Goal: Transaction & Acquisition: Download file/media

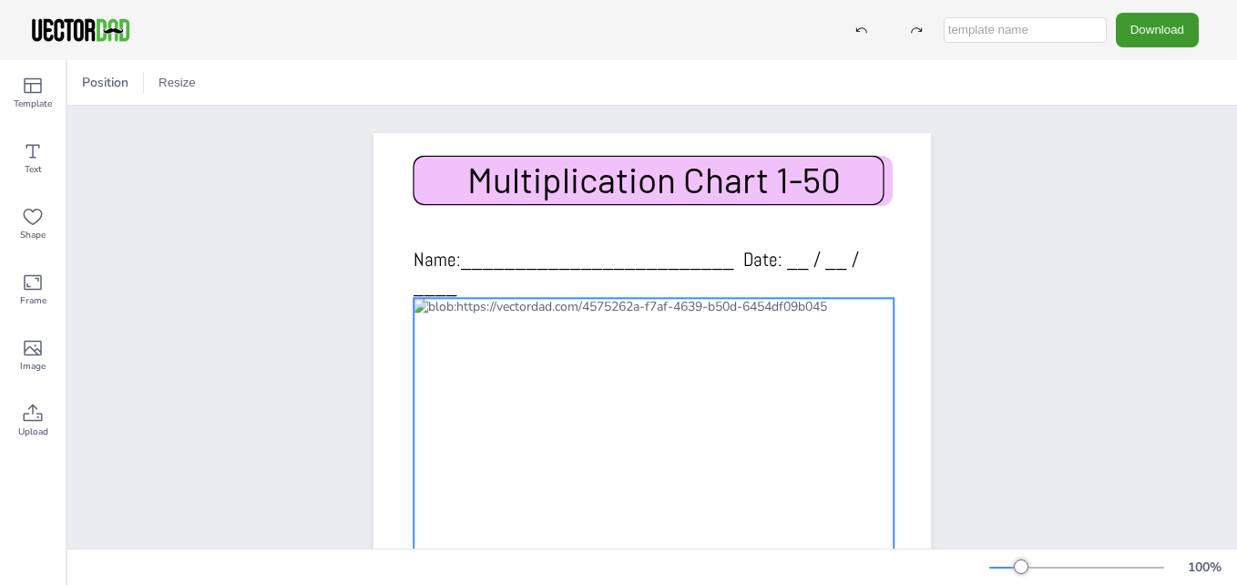
scroll to position [35, 0]
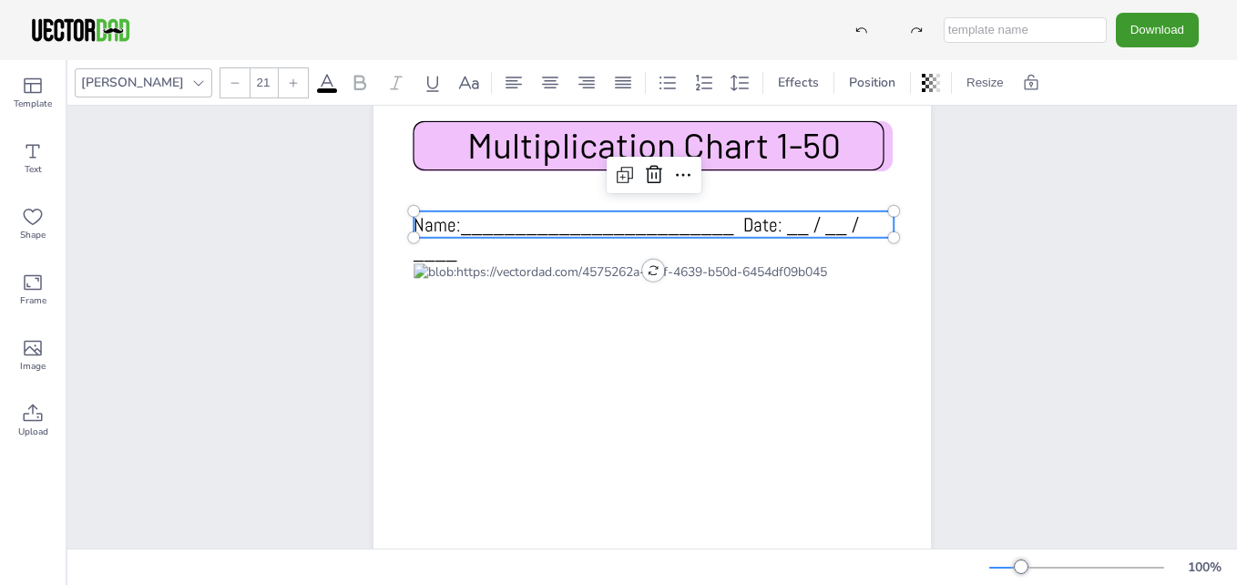
click at [462, 221] on span "Name:_________________________ Date: __ / __ / ____" at bounding box center [635, 237] width 445 height 51
click at [652, 164] on icon at bounding box center [654, 175] width 22 height 22
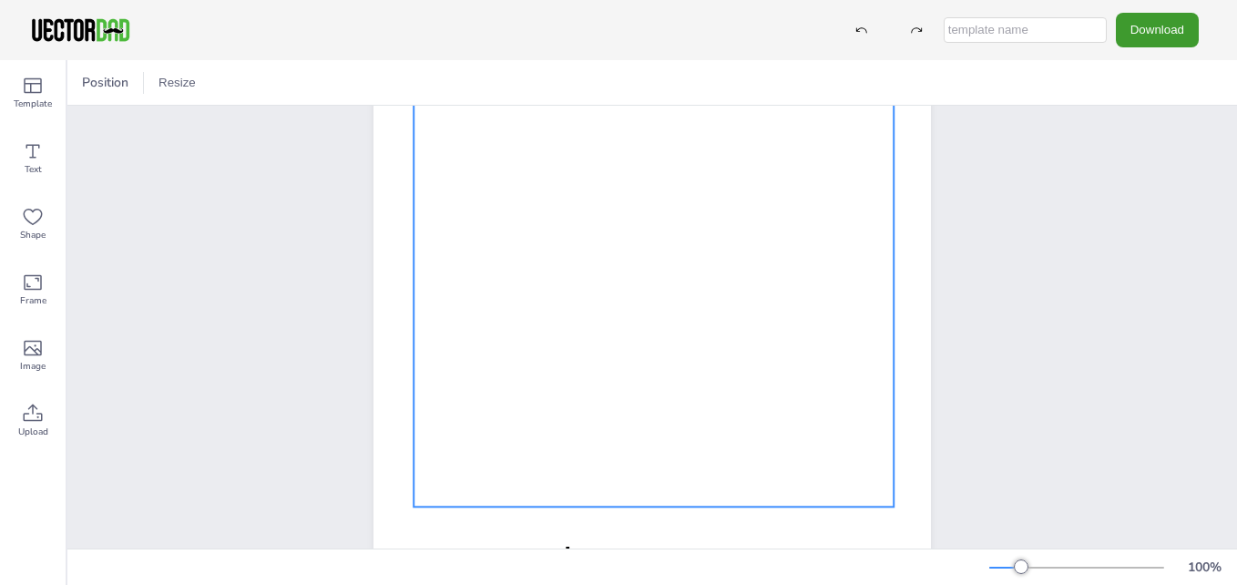
scroll to position [346, 0]
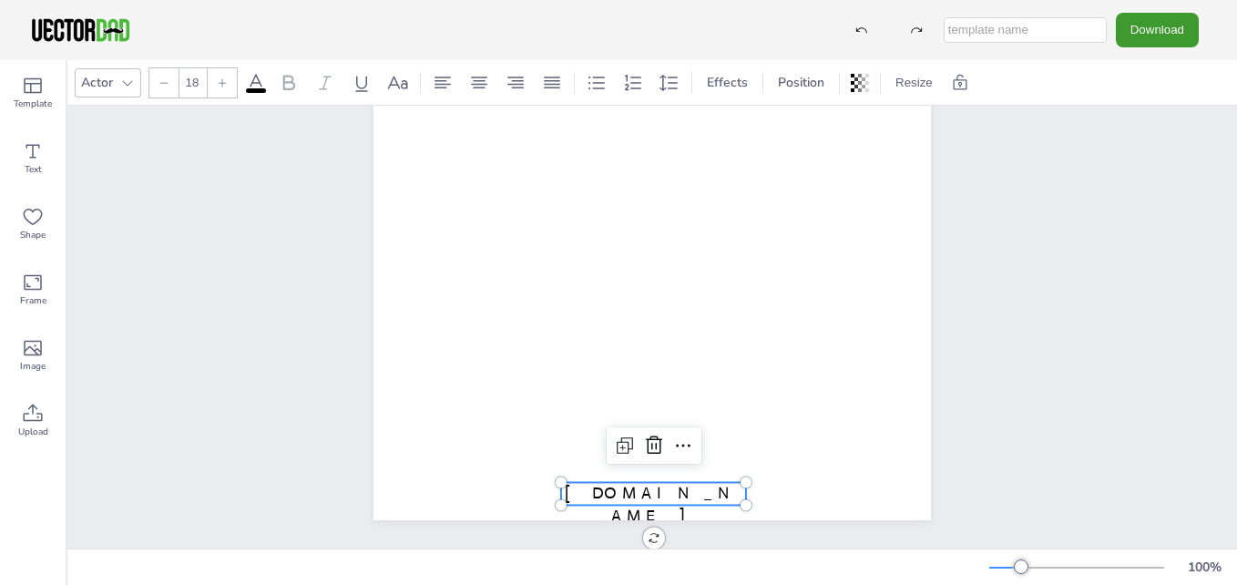
click at [653, 483] on span "[DOMAIN_NAME]" at bounding box center [654, 504] width 178 height 43
click at [646, 434] on icon at bounding box center [654, 445] width 22 height 22
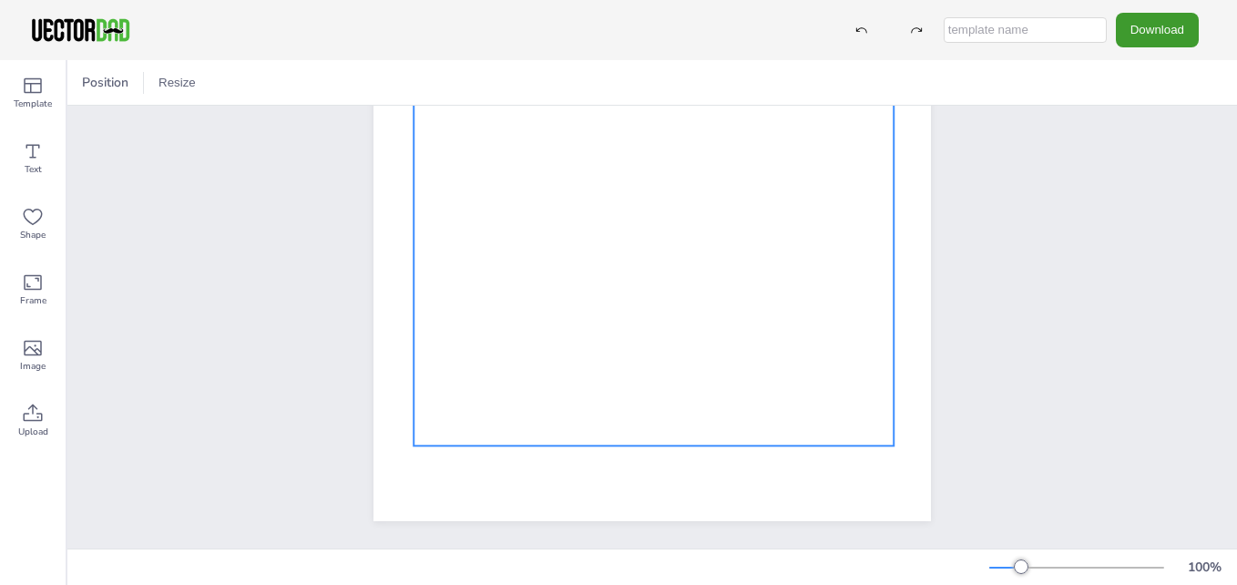
scroll to position [0, 0]
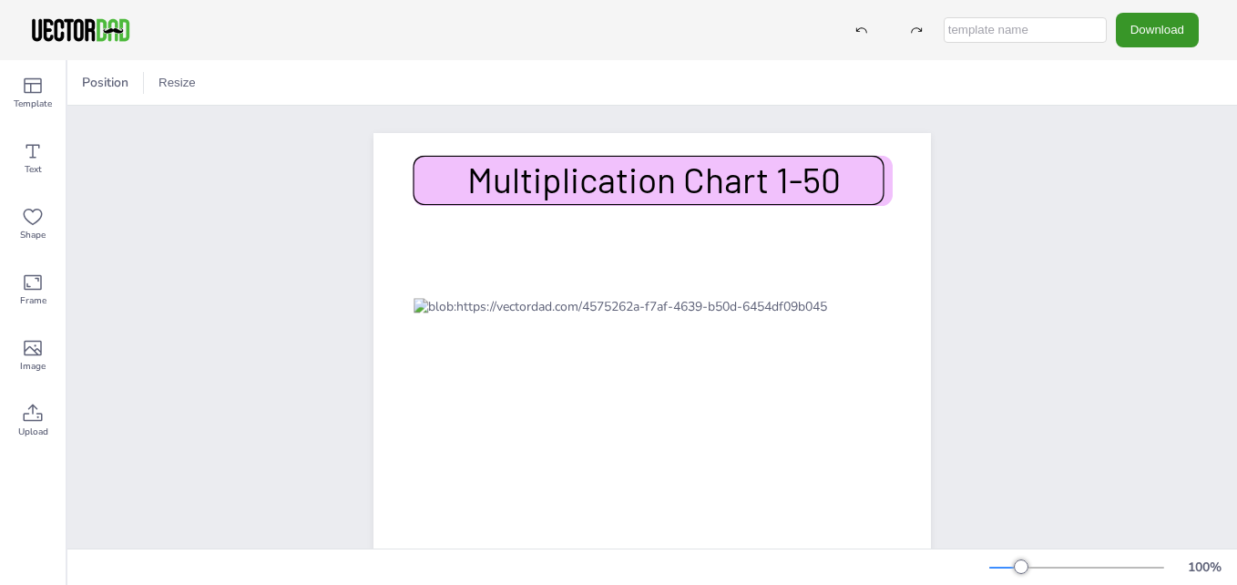
click at [1174, 36] on button "Download" at bounding box center [1157, 30] width 83 height 34
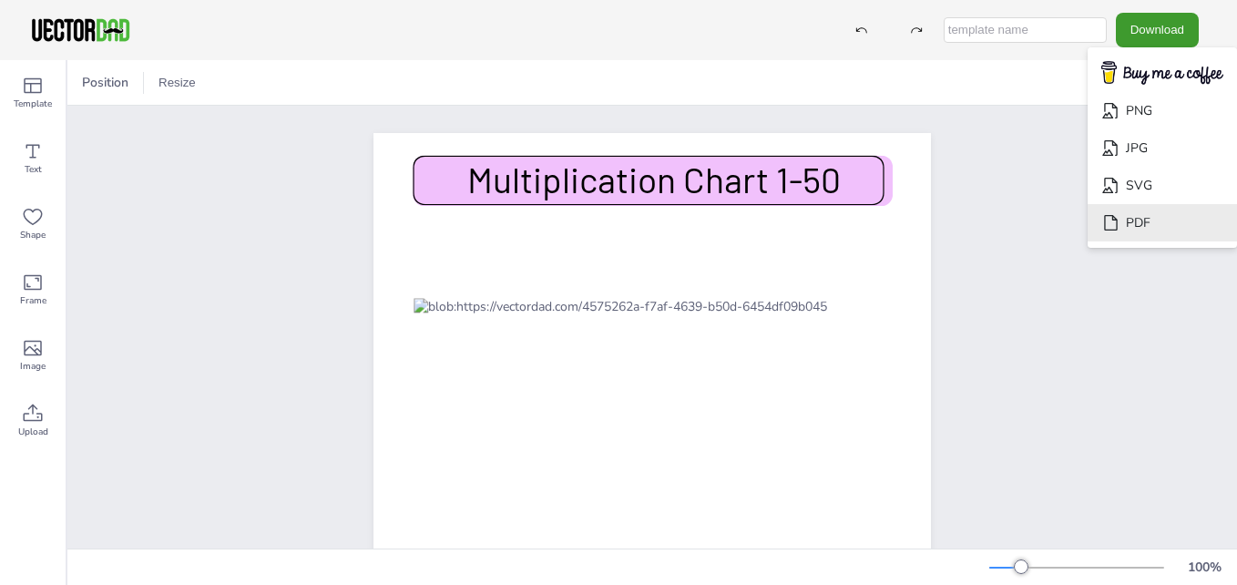
click at [1126, 212] on li "PDF" at bounding box center [1161, 222] width 149 height 37
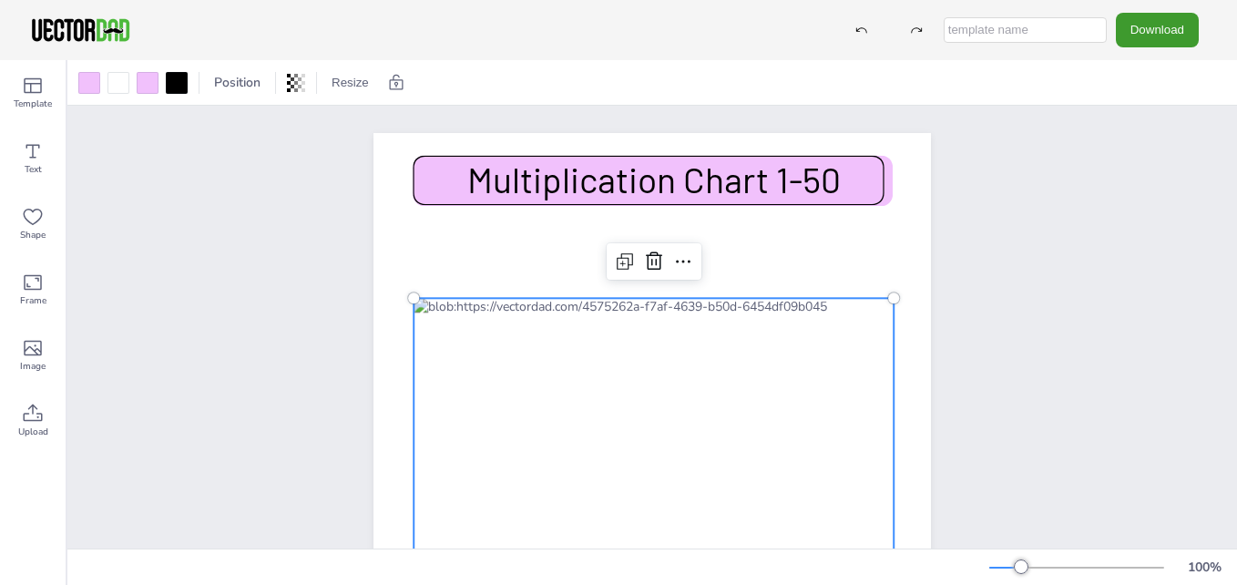
click at [440, 333] on div at bounding box center [653, 538] width 480 height 480
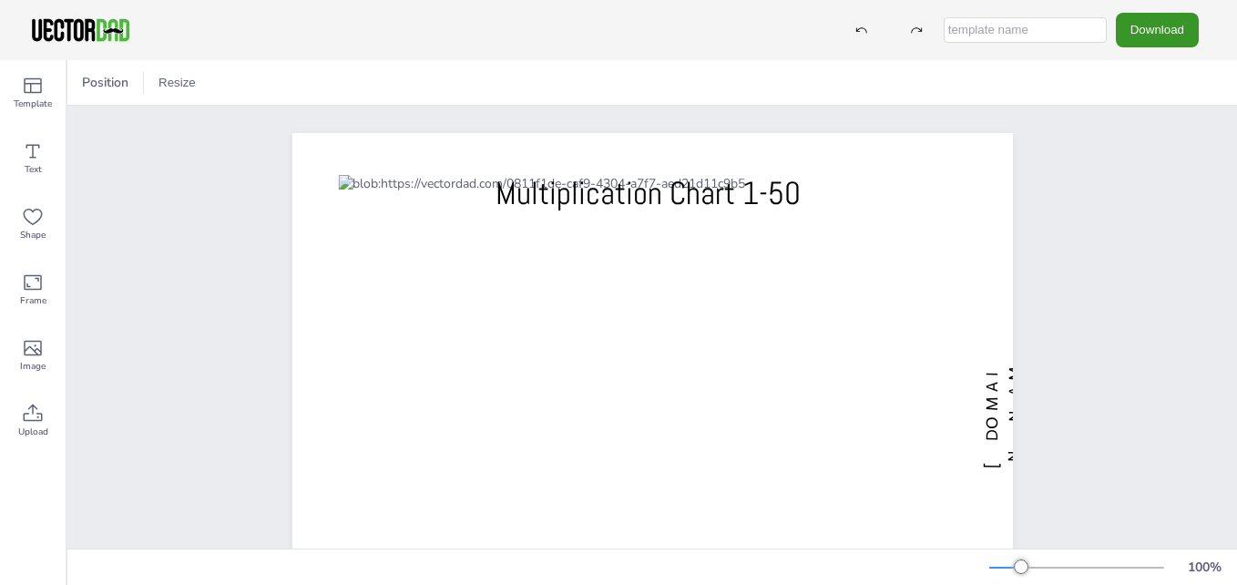
click at [1150, 15] on button "Download" at bounding box center [1157, 30] width 83 height 34
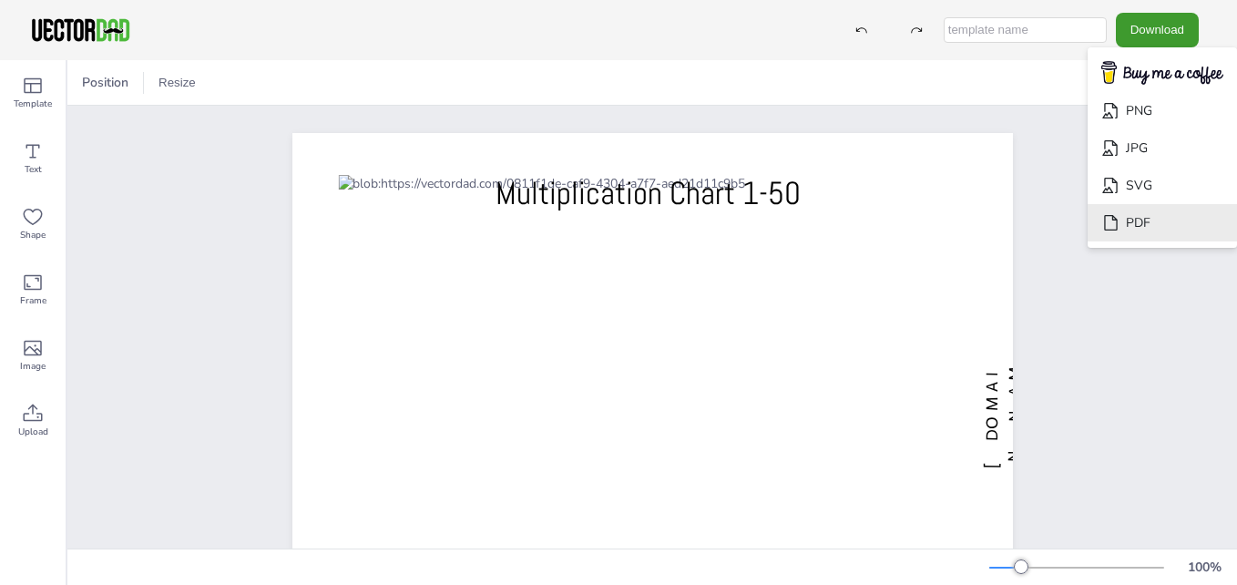
click at [1136, 213] on li "PDF" at bounding box center [1161, 222] width 149 height 37
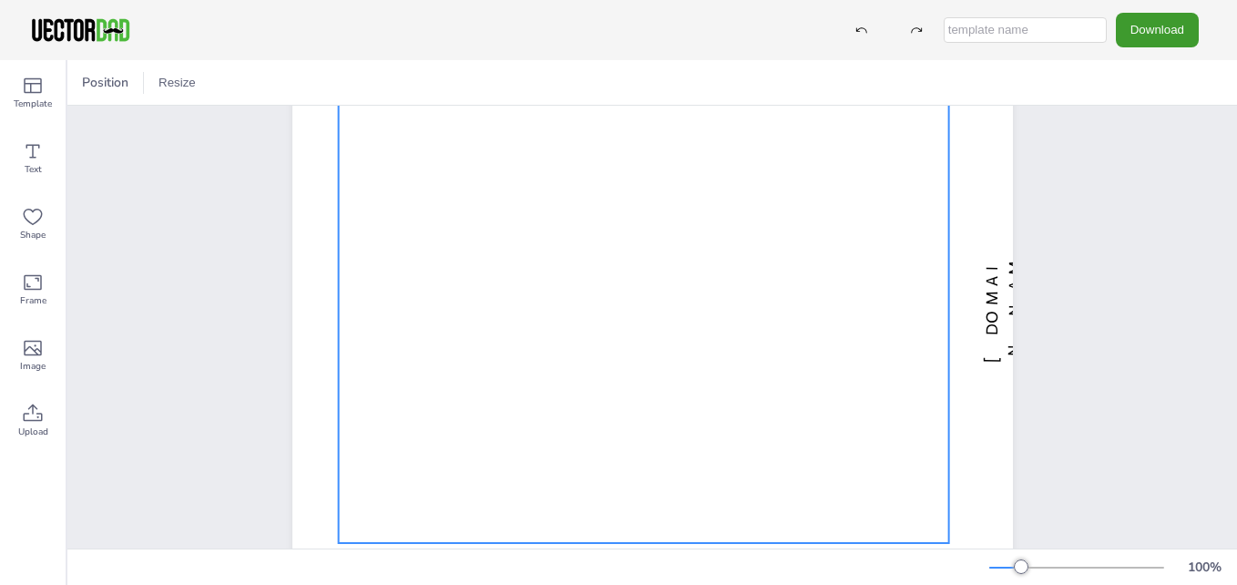
scroll to position [107, 0]
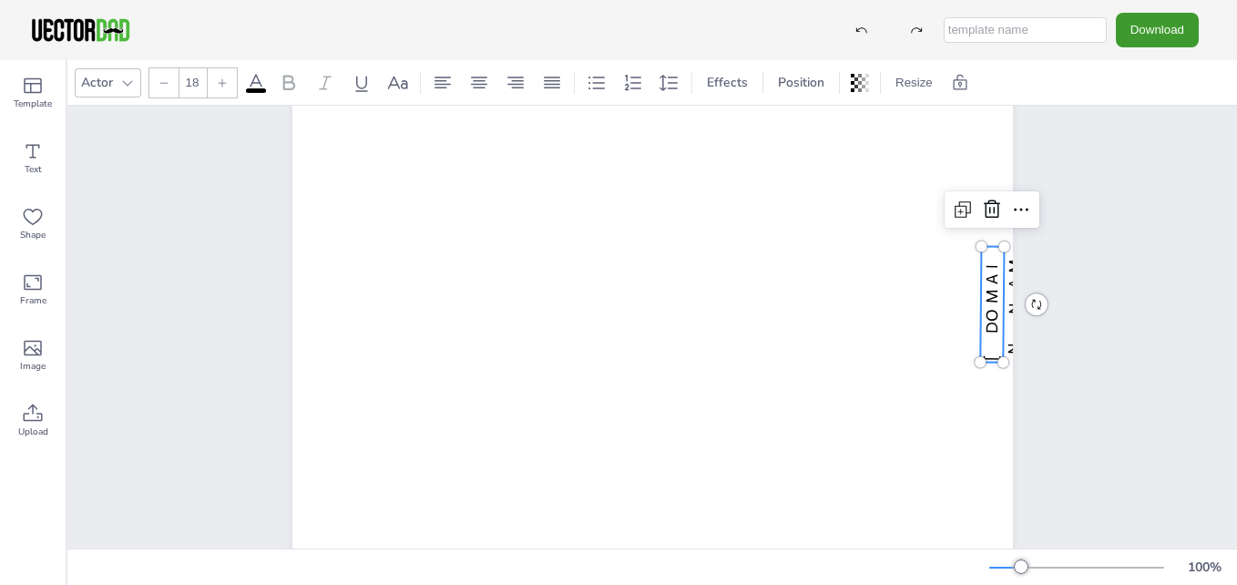
click at [989, 317] on span "[DOMAIN_NAME]" at bounding box center [1014, 304] width 66 height 113
click at [984, 198] on div at bounding box center [991, 209] width 29 height 29
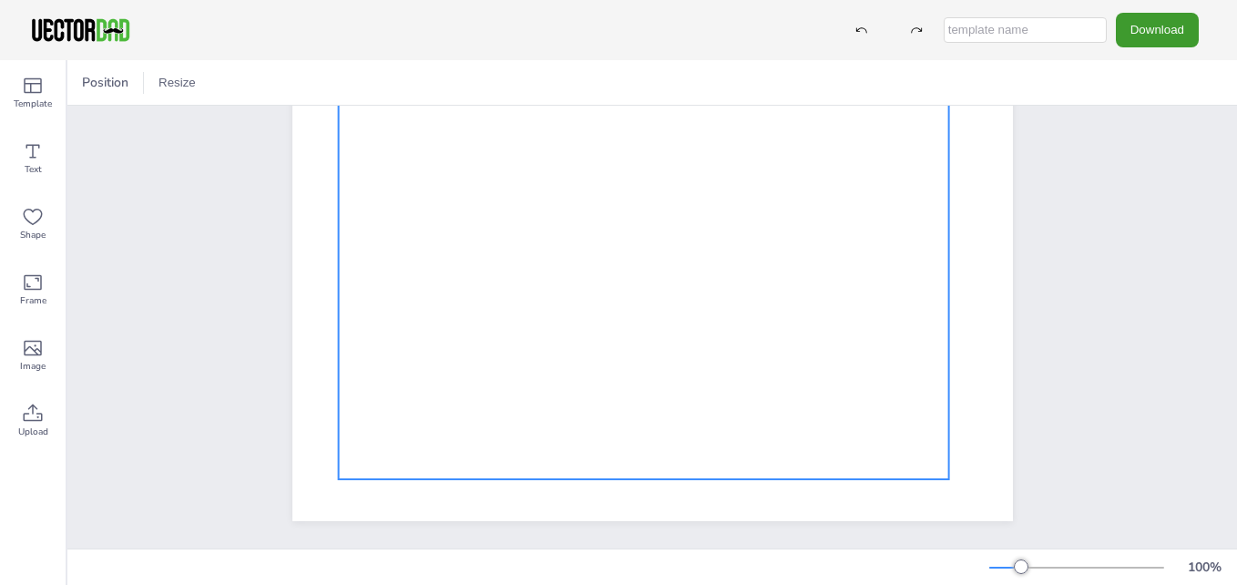
scroll to position [0, 0]
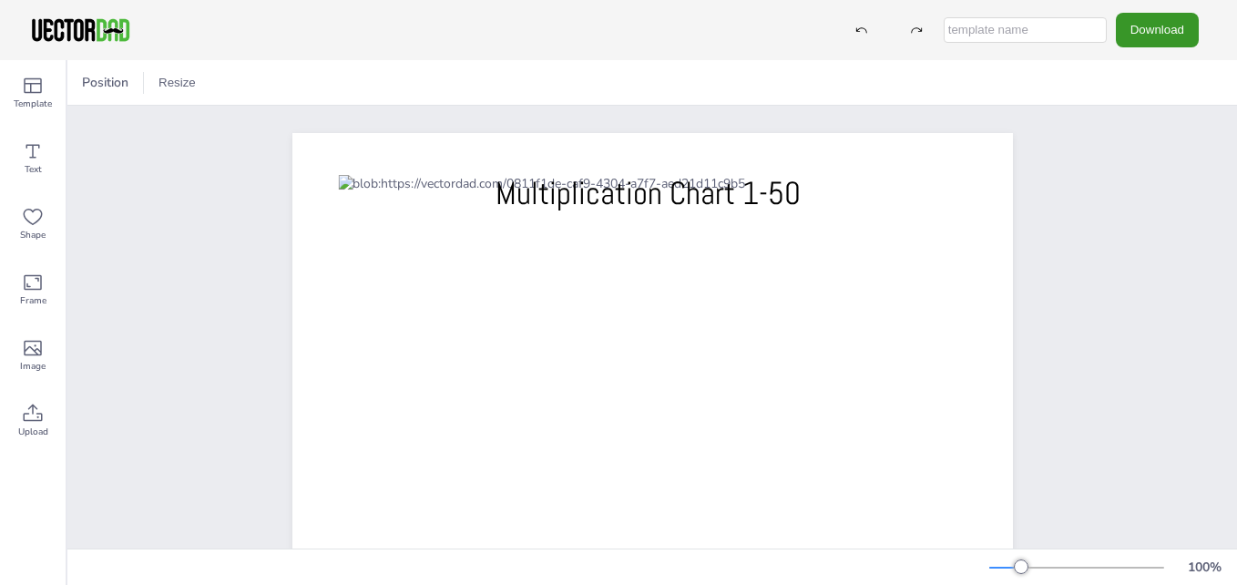
click at [1135, 42] on button "Download" at bounding box center [1157, 30] width 83 height 34
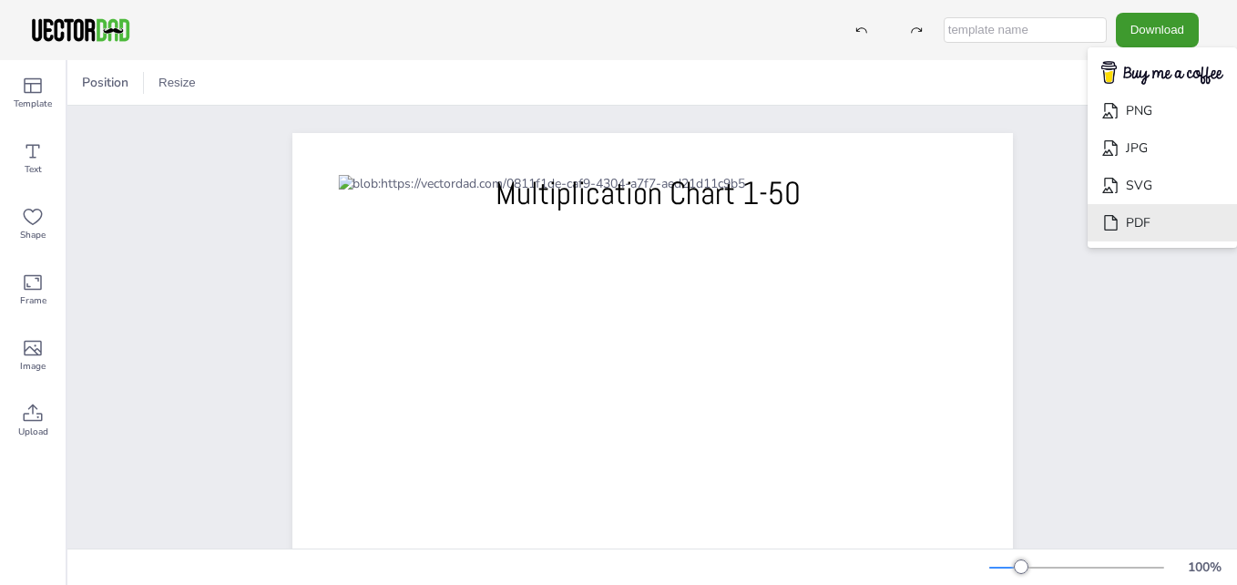
click at [1150, 217] on li "PDF" at bounding box center [1161, 222] width 149 height 37
